Goal: Task Accomplishment & Management: Manage account settings

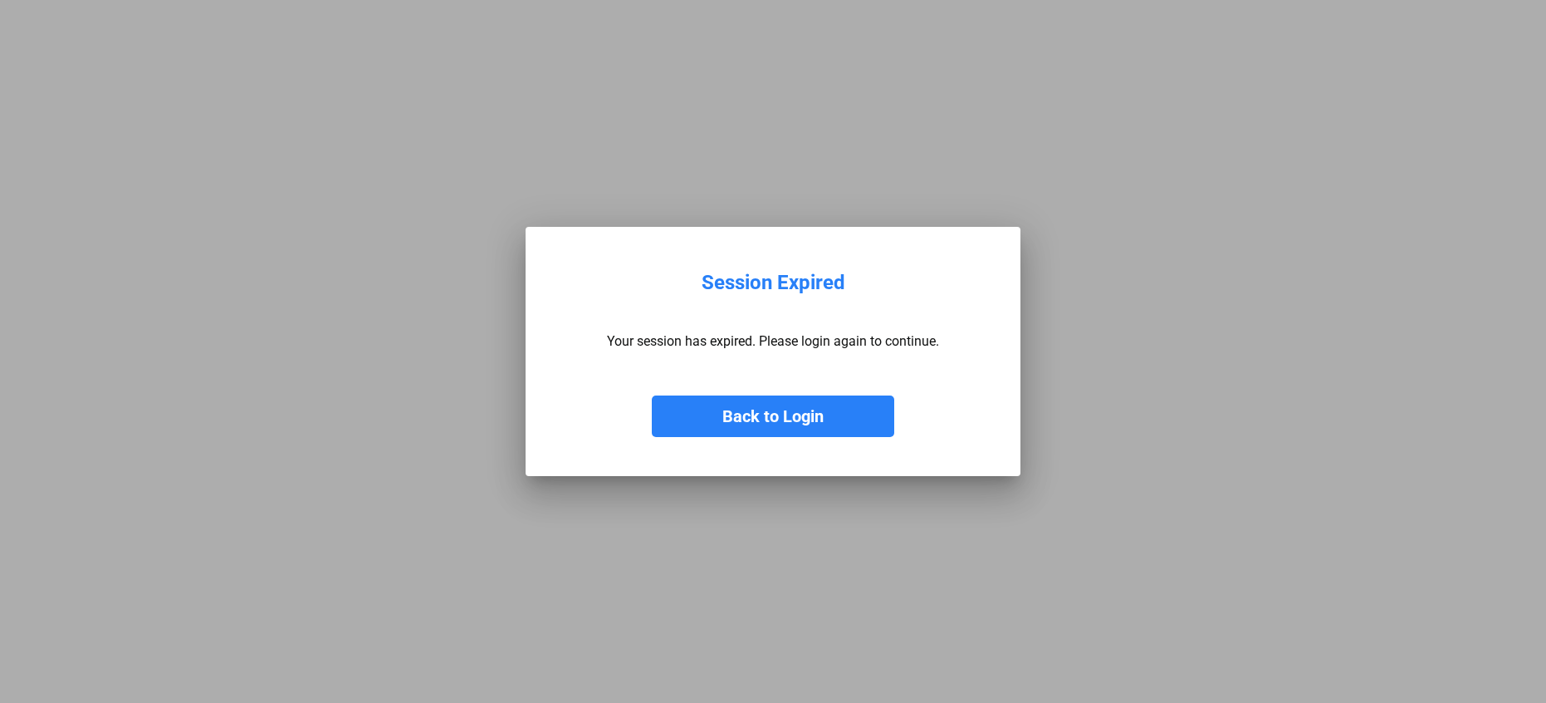
click at [751, 418] on button "Back to Login" at bounding box center [773, 416] width 243 height 42
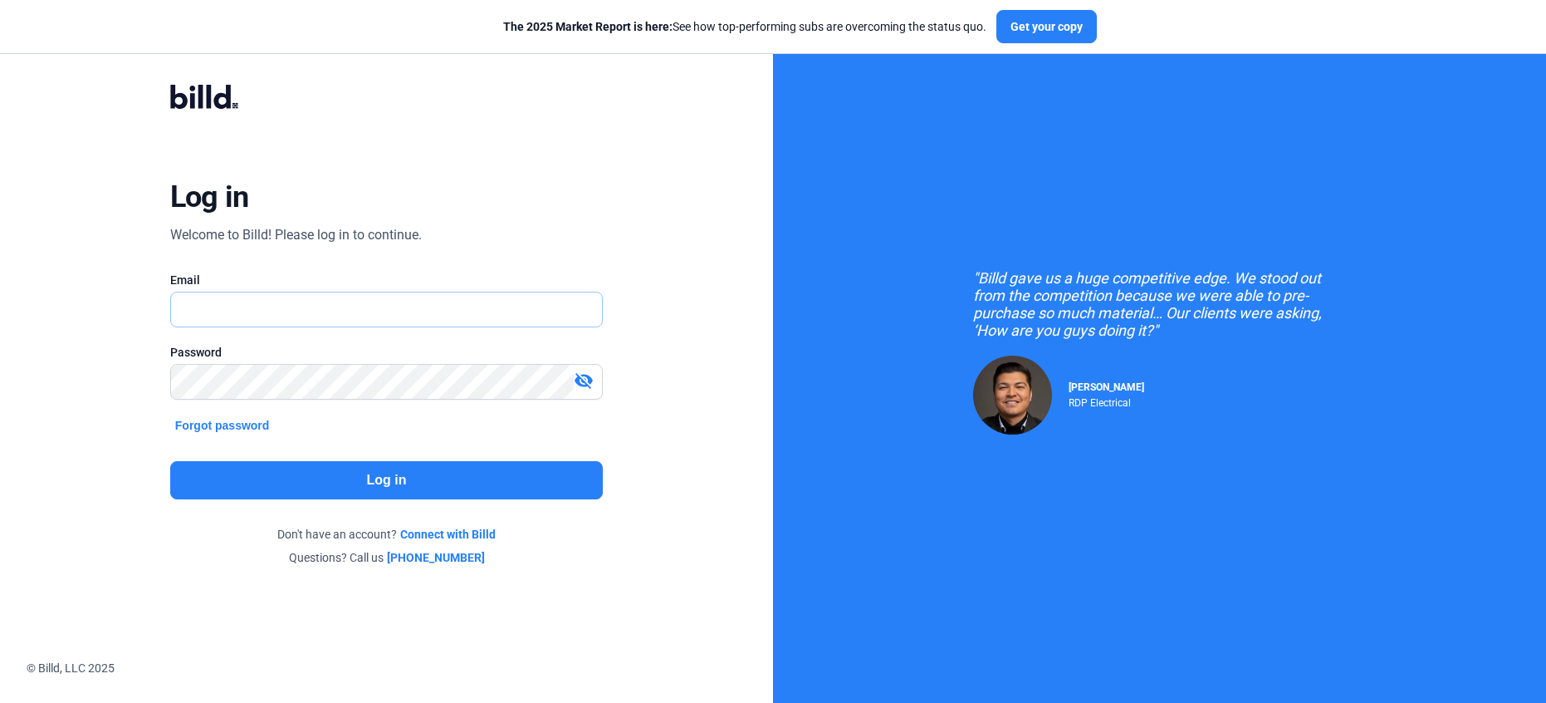
click at [276, 309] on input "text" at bounding box center [378, 309] width 414 height 34
type input "[EMAIL_ADDRESS][DOMAIN_NAME]"
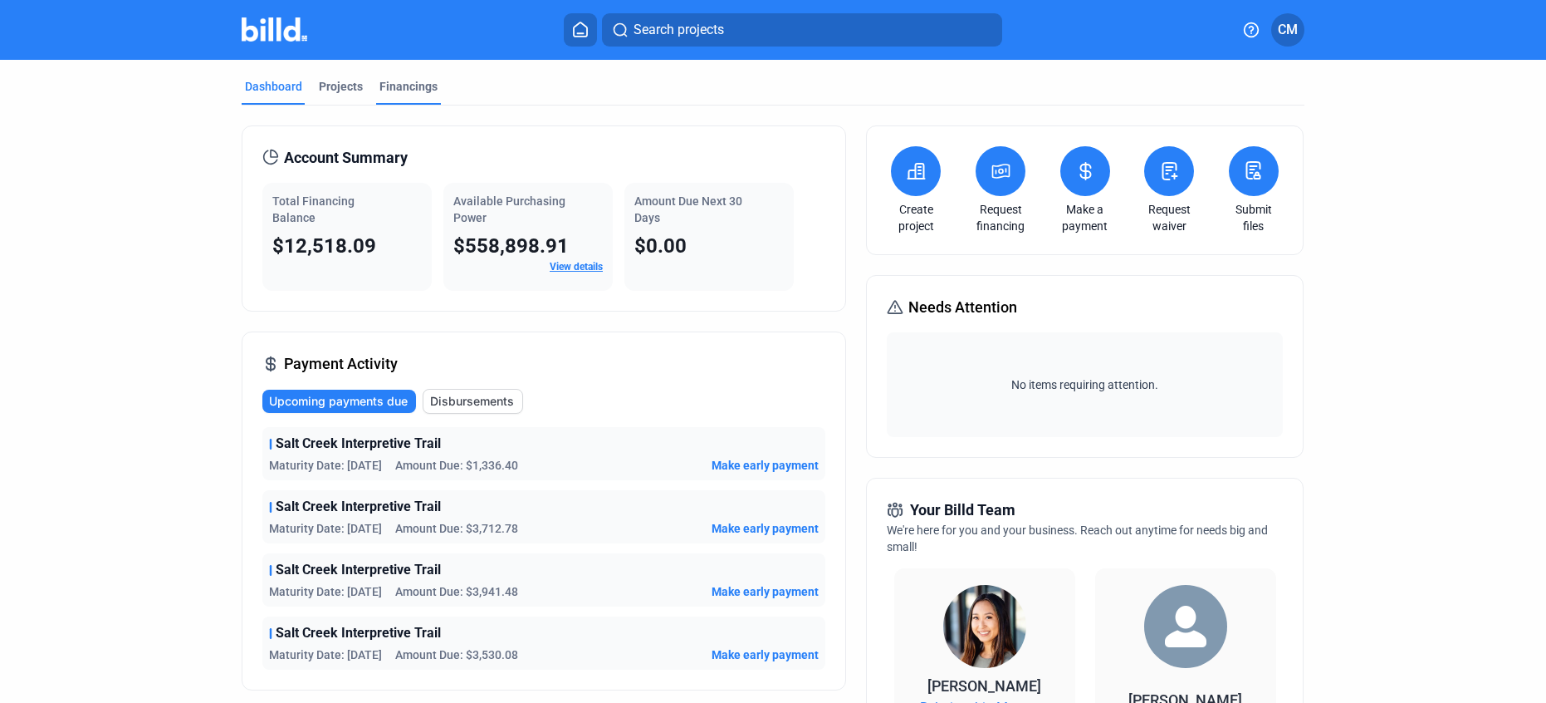
click at [415, 90] on div "Financings" at bounding box center [409, 86] width 58 height 17
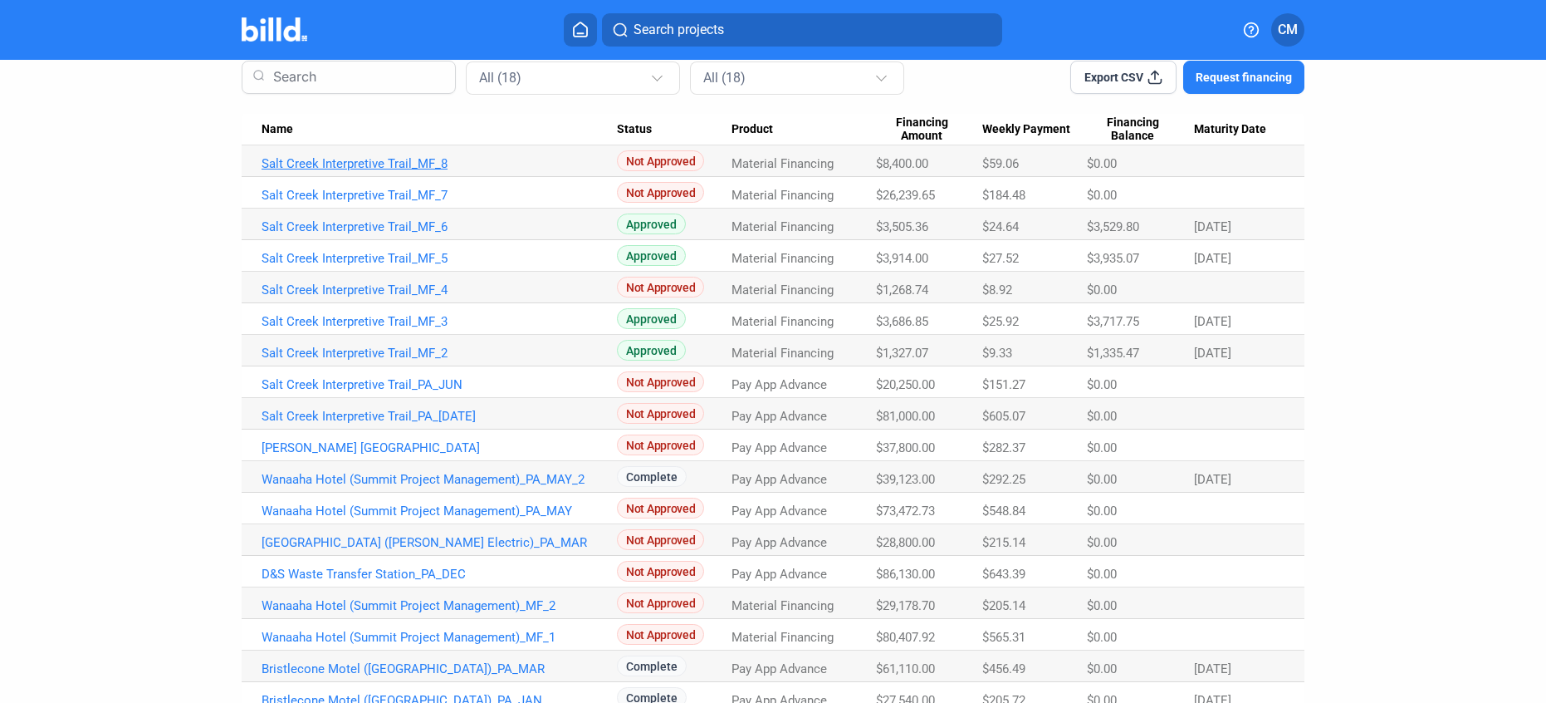
scroll to position [185, 0]
